Goal: Task Accomplishment & Management: Complete application form

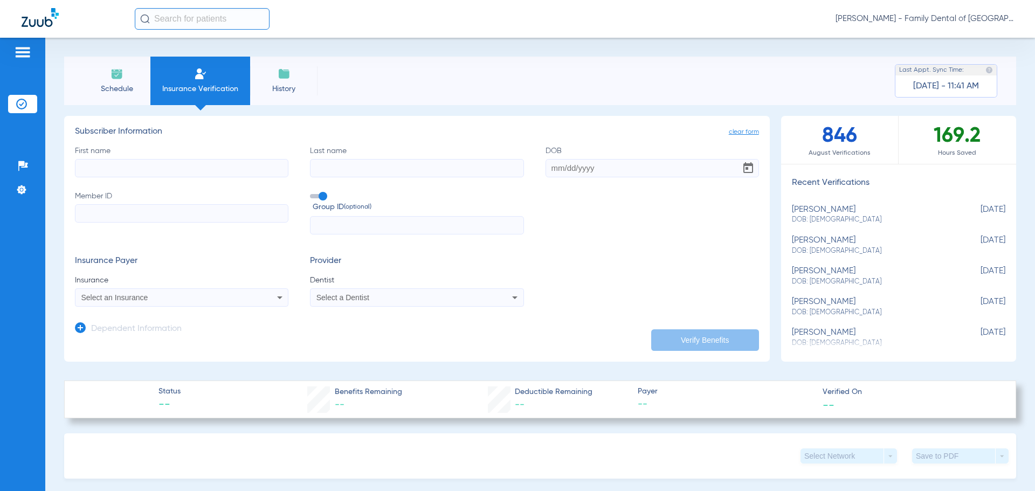
click at [141, 171] on input "First name" at bounding box center [182, 168] width 214 height 18
type input "m"
type input "[PERSON_NAME]"
click at [342, 165] on input "Last name" at bounding box center [417, 168] width 214 height 18
type input "[PERSON_NAME]"
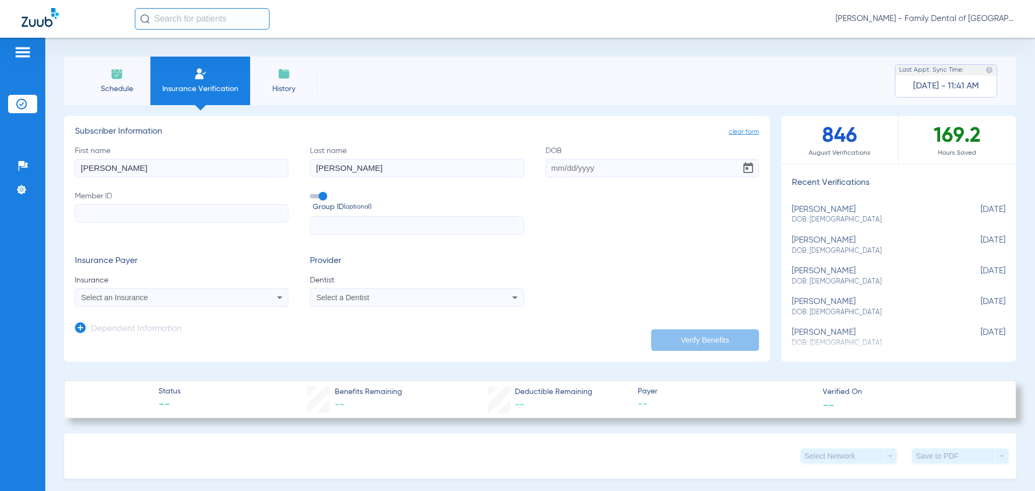
click at [629, 164] on input "DOB" at bounding box center [653, 168] width 214 height 18
type input "[DATE]"
click at [164, 208] on input "Member ID" at bounding box center [182, 213] width 214 height 18
paste input "019552776"
type input "019552776"
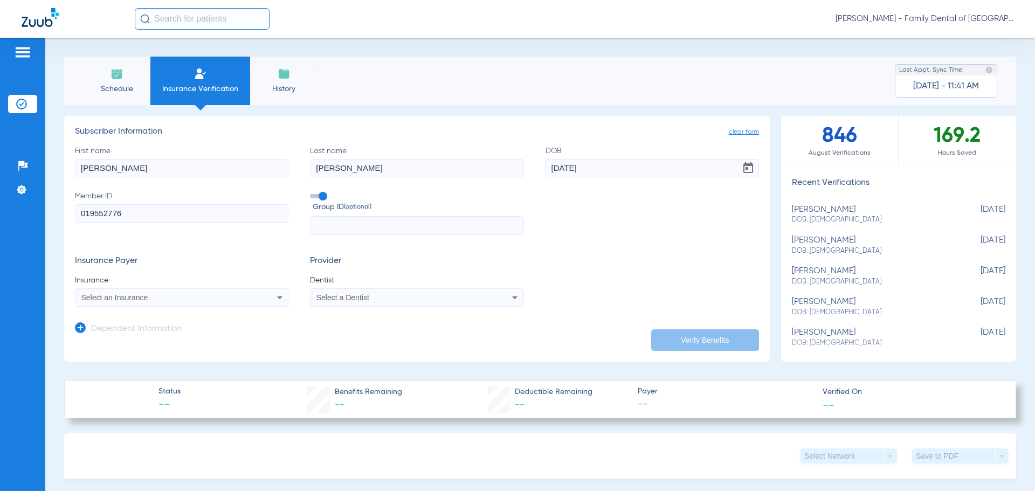
click at [273, 299] on icon at bounding box center [279, 297] width 13 height 13
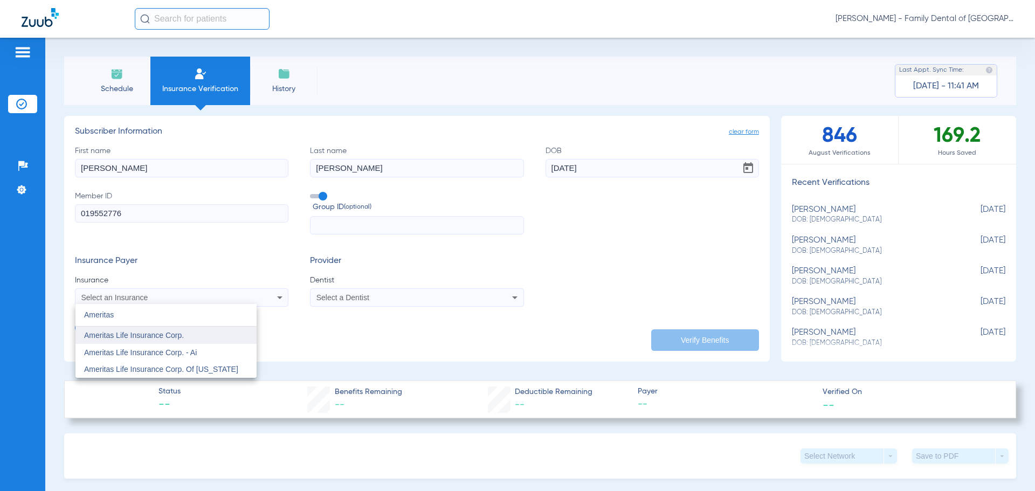
type input "Ameritas"
click at [174, 331] on mat-option "Ameritas Life Insurance Corp." at bounding box center [165, 335] width 181 height 17
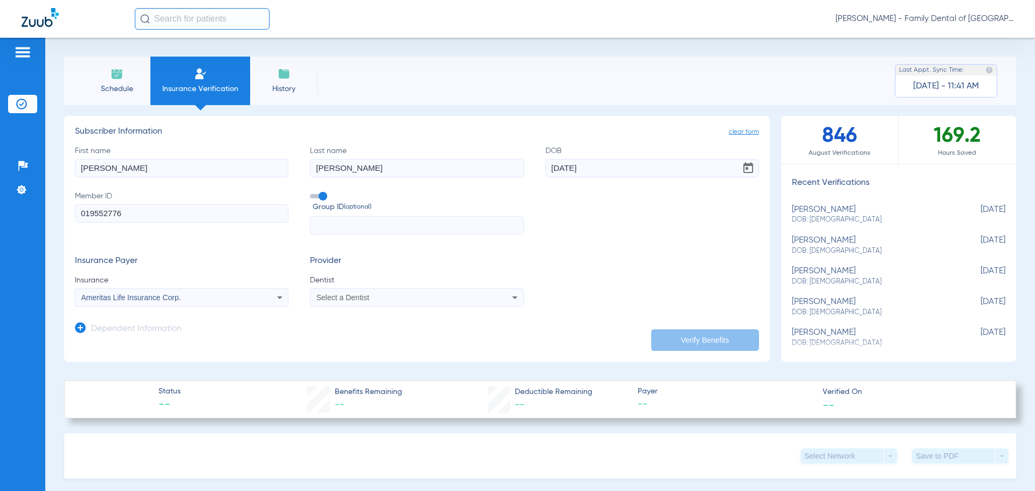
click at [510, 295] on icon at bounding box center [514, 297] width 13 height 13
type input "april"
click at [471, 338] on mat-option "[PERSON_NAME] 1487882031" at bounding box center [399, 335] width 181 height 17
click at [684, 340] on button "Verify Benefits" at bounding box center [705, 340] width 108 height 22
click at [322, 197] on span at bounding box center [318, 196] width 16 height 4
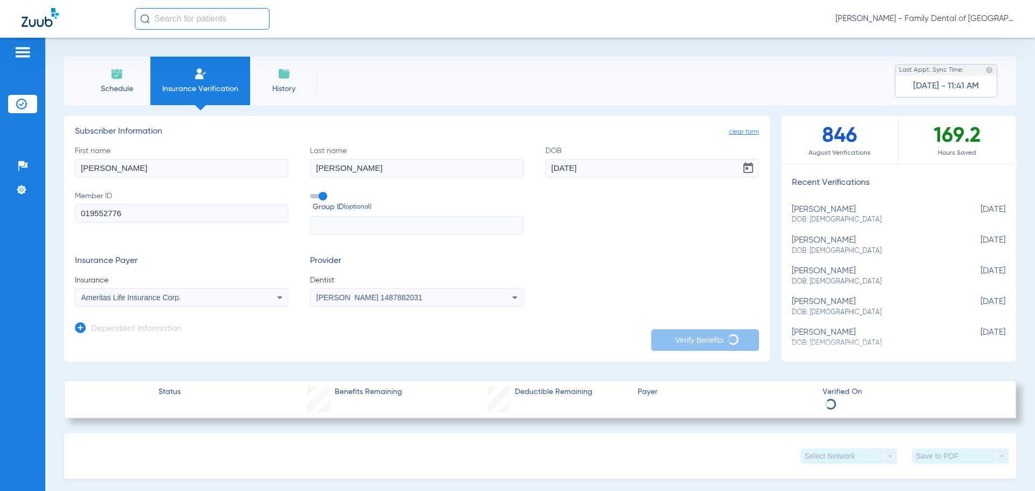
click at [312, 192] on input "Group ID (optional)" at bounding box center [312, 192] width 0 height 0
click at [732, 130] on span "clear form" at bounding box center [744, 132] width 30 height 11
click at [273, 77] on li "History" at bounding box center [283, 81] width 67 height 49
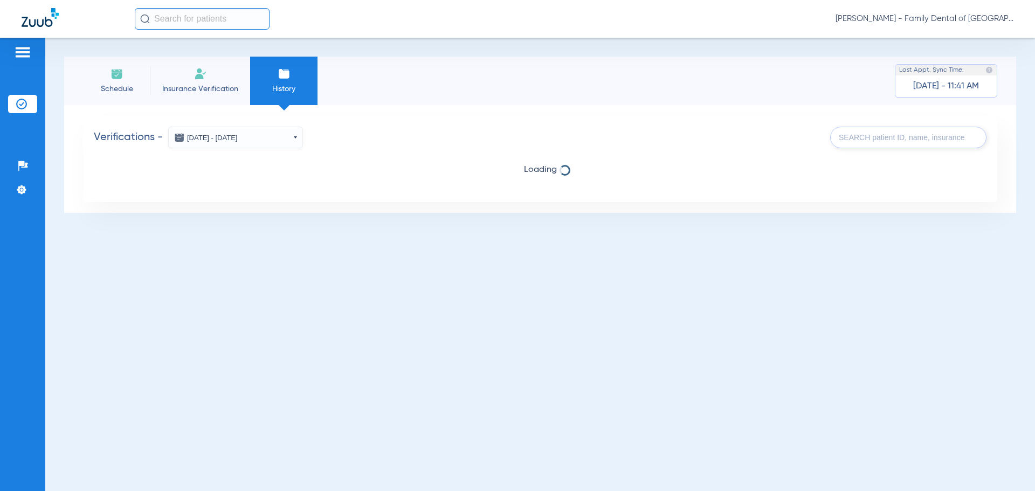
click at [197, 81] on li "Insurance Verification" at bounding box center [200, 81] width 100 height 49
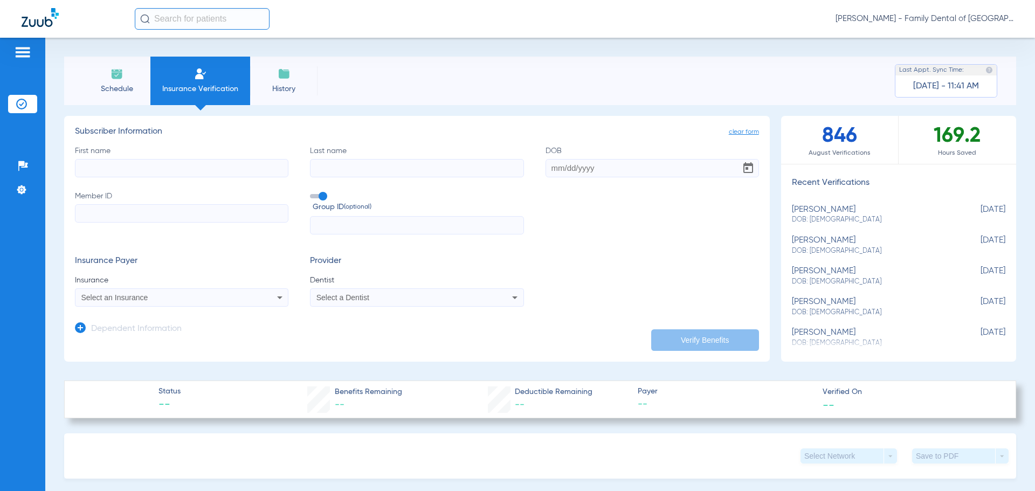
click at [204, 170] on input "First name" at bounding box center [182, 168] width 214 height 18
type input "[PERSON_NAME]"
click at [341, 161] on input "Last name" at bounding box center [417, 168] width 214 height 18
type input "[PERSON_NAME]"
click at [555, 167] on input "DOB" at bounding box center [653, 168] width 214 height 18
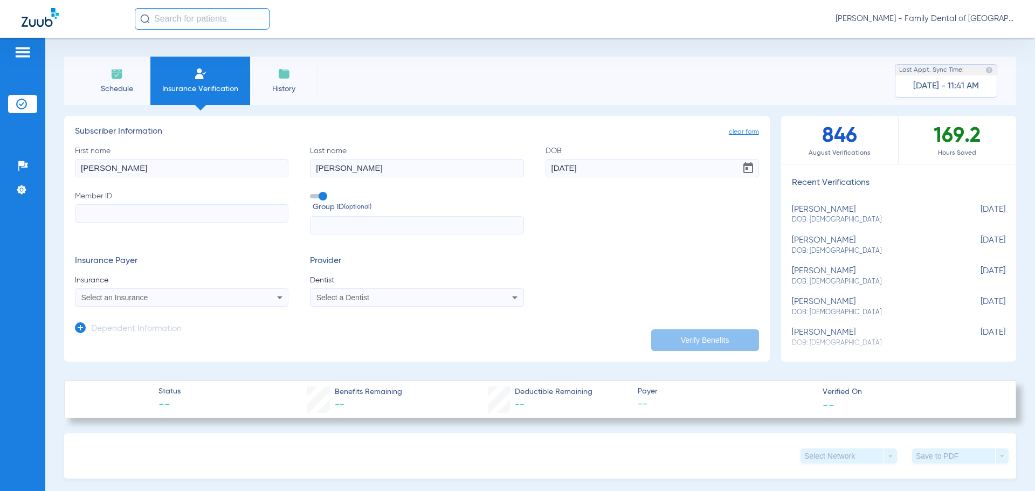
type input "[DATE]"
click at [199, 215] on input "Member ID" at bounding box center [182, 213] width 214 height 18
paste input "019552776"
type input "019552776"
click at [317, 193] on label "Group ID (optional)" at bounding box center [417, 202] width 214 height 23
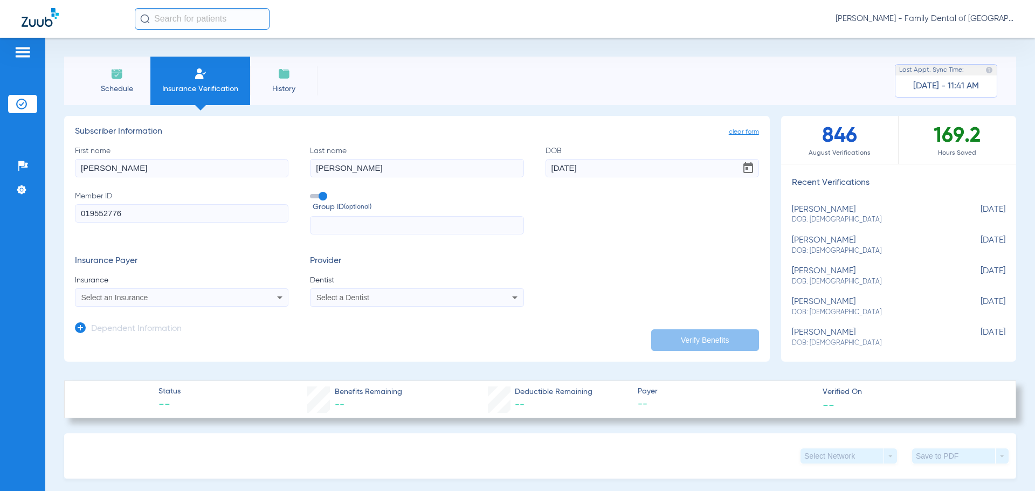
click at [312, 192] on input "Group ID (optional)" at bounding box center [312, 192] width 0 height 0
click at [278, 294] on icon at bounding box center [279, 297] width 13 height 13
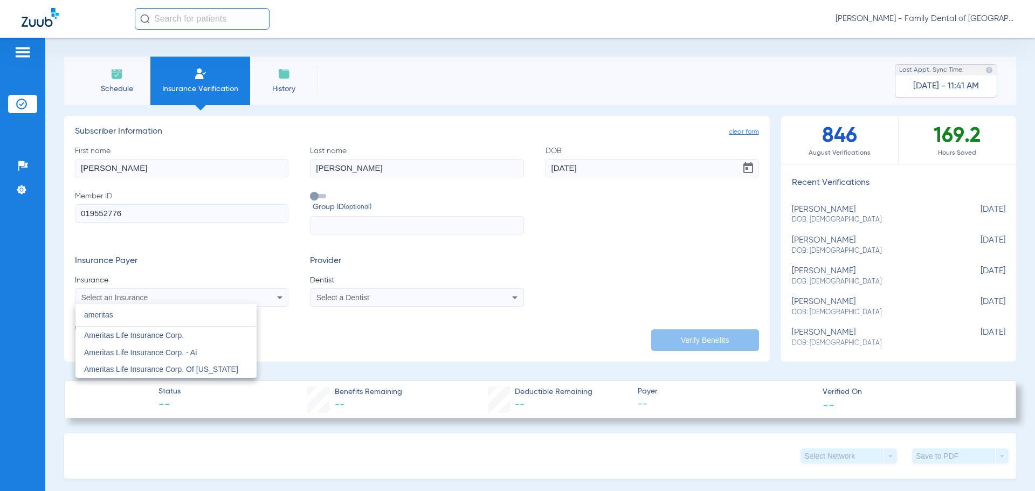
type input "ameritas"
click at [133, 329] on mat-option "Ameritas Life Insurance Corp." at bounding box center [165, 335] width 181 height 17
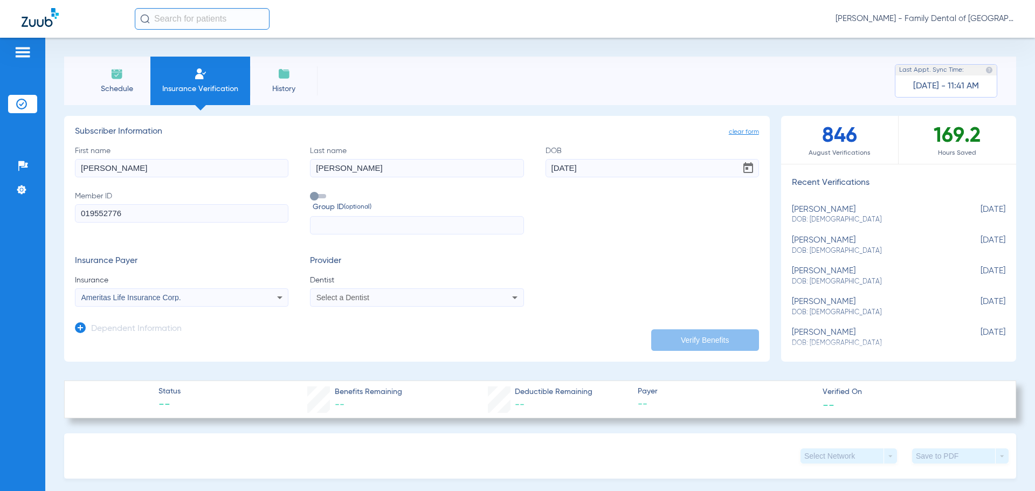
click at [410, 294] on div "Select a Dentist" at bounding box center [397, 298] width 161 height 8
type input "april"
click at [375, 336] on span "[PERSON_NAME] 1487882031" at bounding box center [370, 336] width 105 height 8
click at [702, 338] on button "Verify Benefits" at bounding box center [705, 340] width 108 height 22
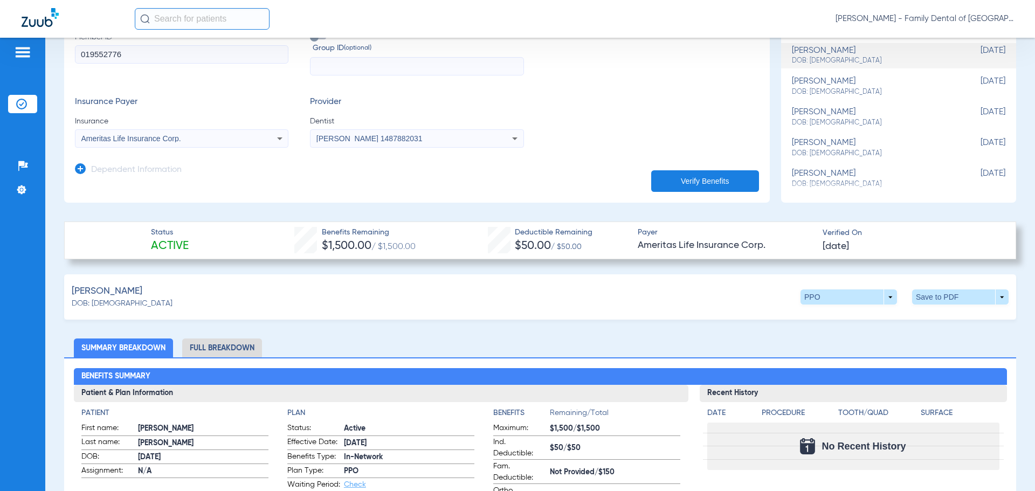
scroll to position [162, 0]
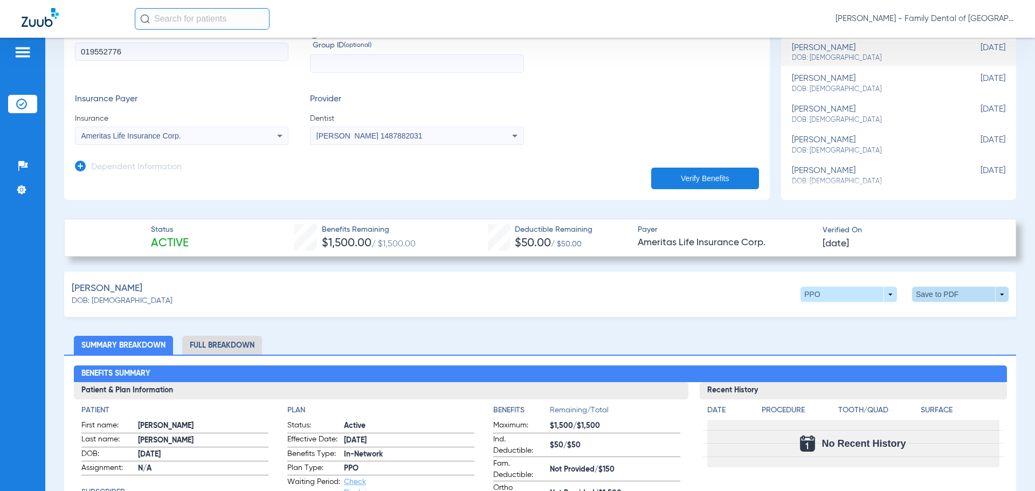
click at [997, 296] on span at bounding box center [960, 294] width 97 height 15
click at [955, 298] on div at bounding box center [517, 245] width 1035 height 491
click at [78, 166] on icon at bounding box center [80, 166] width 11 height 11
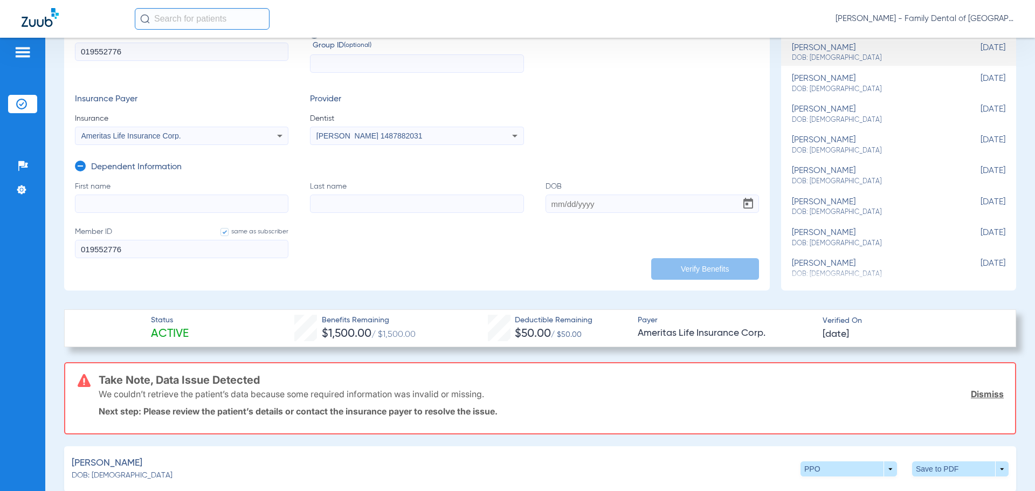
click at [78, 166] on icon at bounding box center [80, 166] width 11 height 11
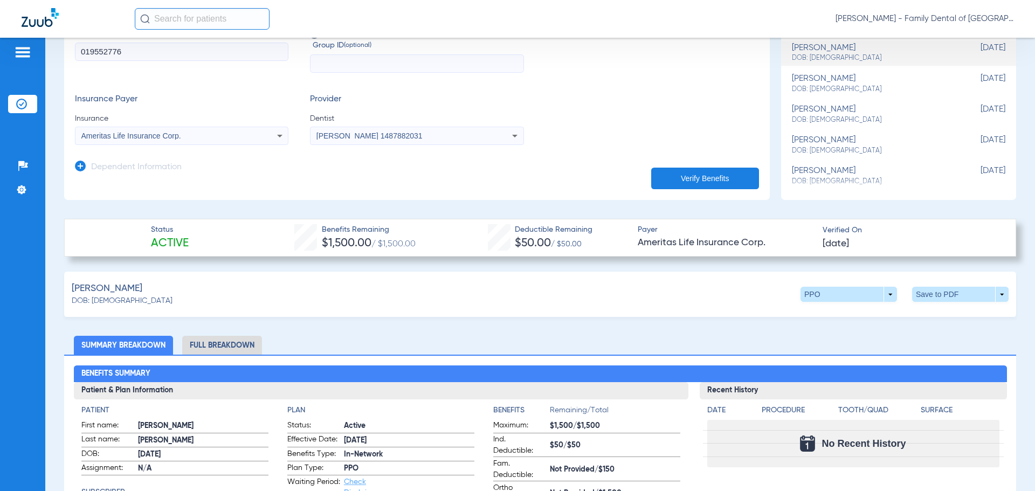
click at [85, 170] on div "Dependent Information" at bounding box center [128, 170] width 107 height 23
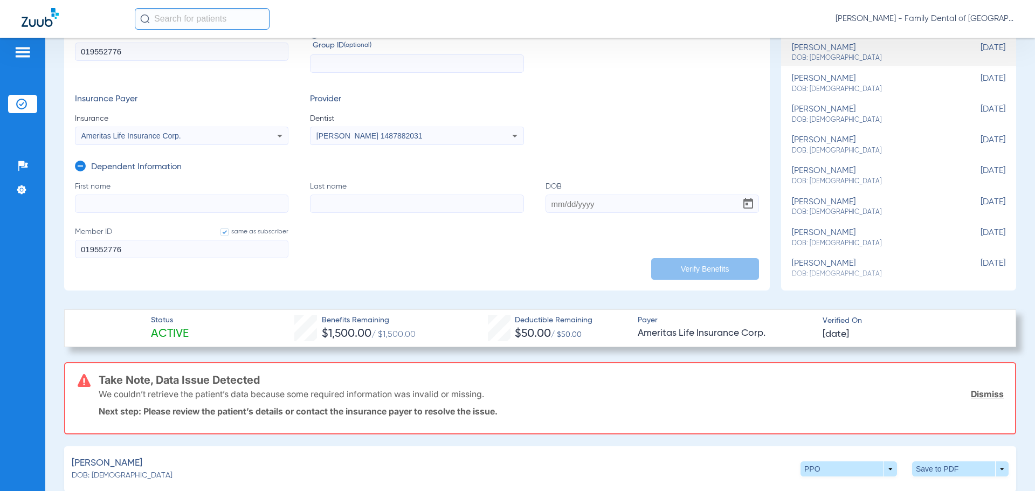
click at [115, 198] on input "First name" at bounding box center [182, 204] width 214 height 18
type input "[PERSON_NAME]"
click at [321, 203] on input "Last name" at bounding box center [417, 204] width 214 height 18
type input "[PERSON_NAME]"
click at [564, 204] on input "DOB" at bounding box center [653, 204] width 214 height 18
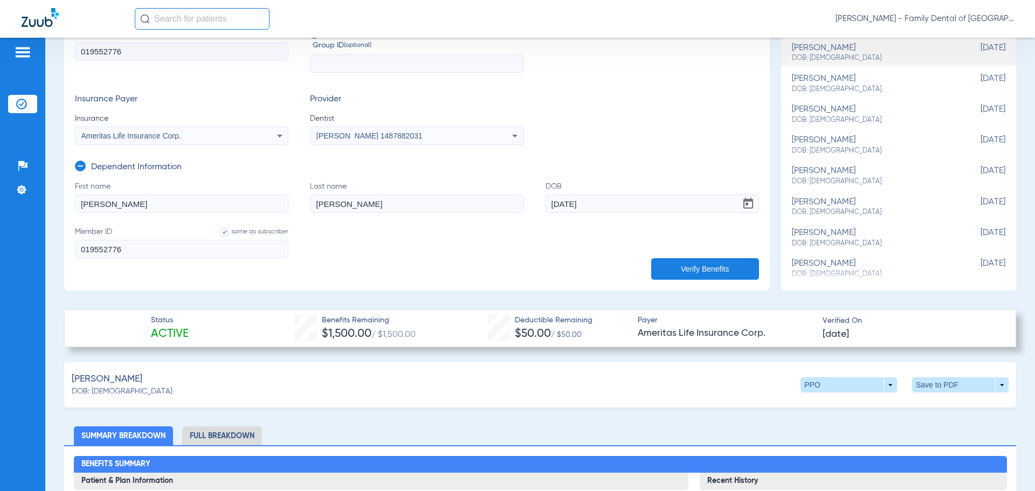
type input "[DATE]"
click at [677, 265] on button "Verify Benefits" at bounding box center [705, 269] width 108 height 22
